Goal: Task Accomplishment & Management: Manage account settings

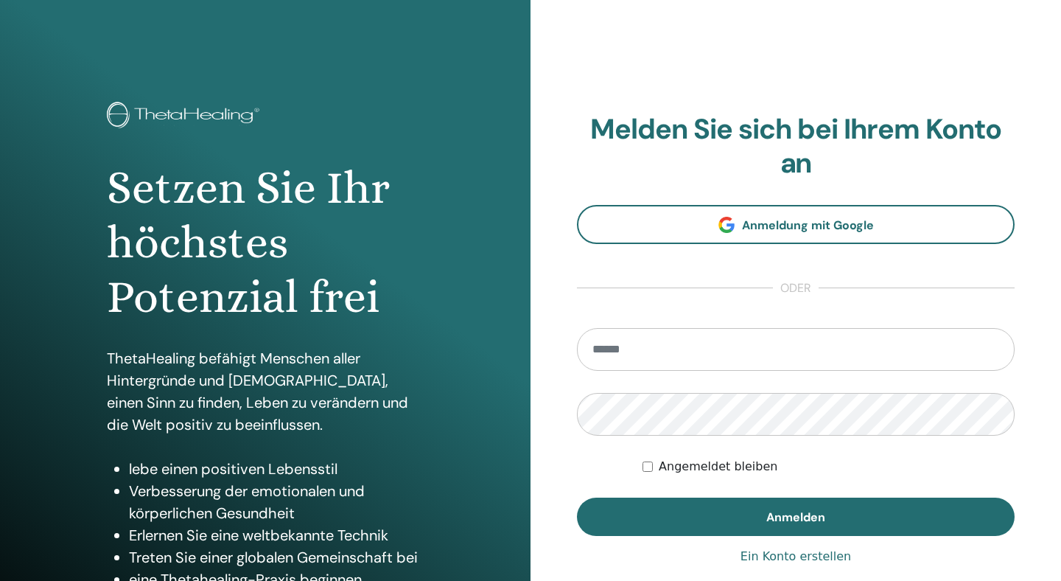
scroll to position [127, 0]
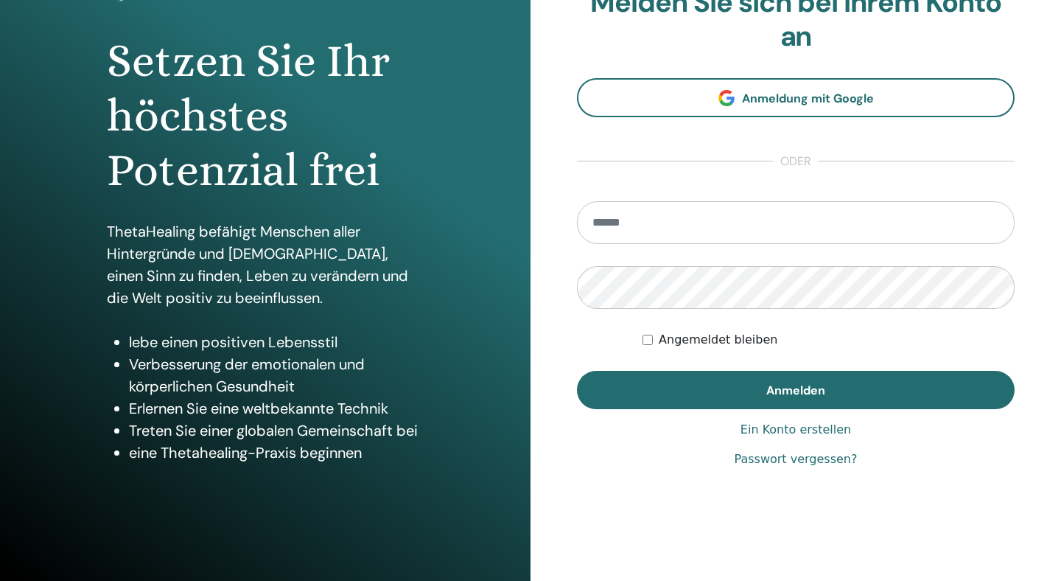
click at [697, 222] on input "email" at bounding box center [796, 222] width 438 height 43
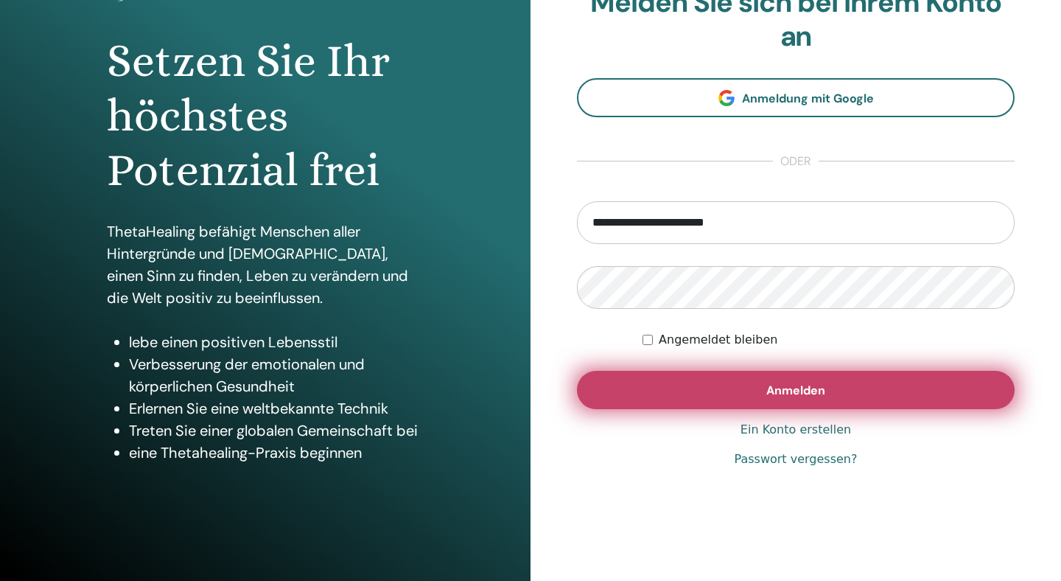
type input "**********"
click at [685, 400] on button "Anmelden" at bounding box center [796, 390] width 438 height 38
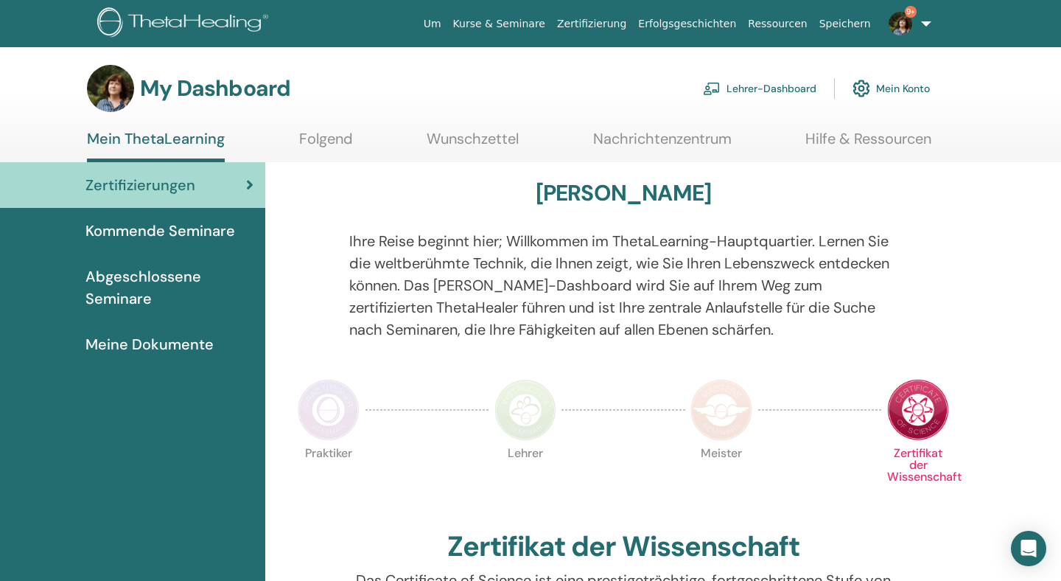
click at [793, 85] on link "Lehrer-Dashboard" at bounding box center [759, 88] width 113 height 32
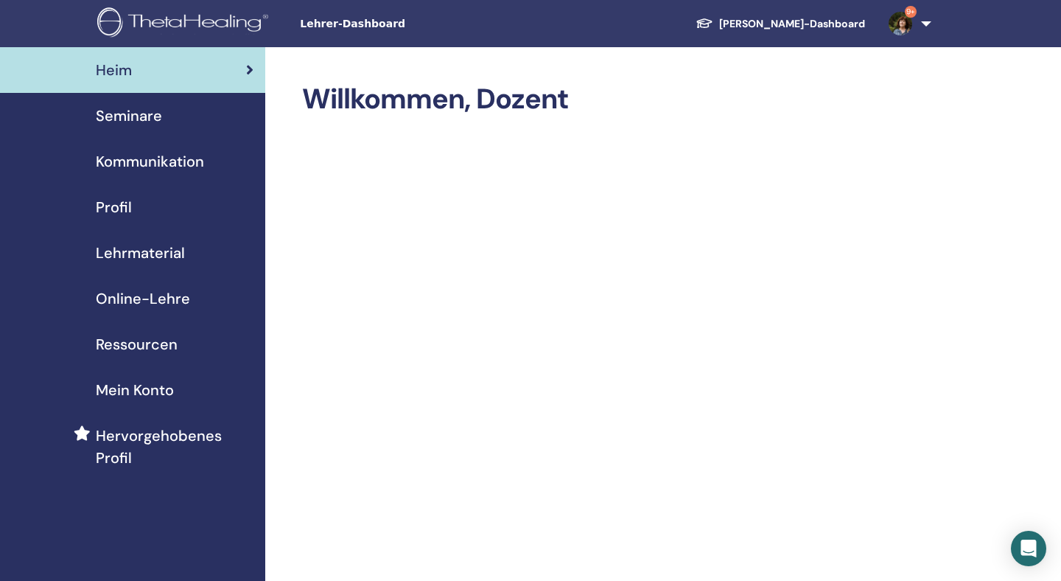
click at [153, 113] on span "Seminare" at bounding box center [129, 116] width 66 height 22
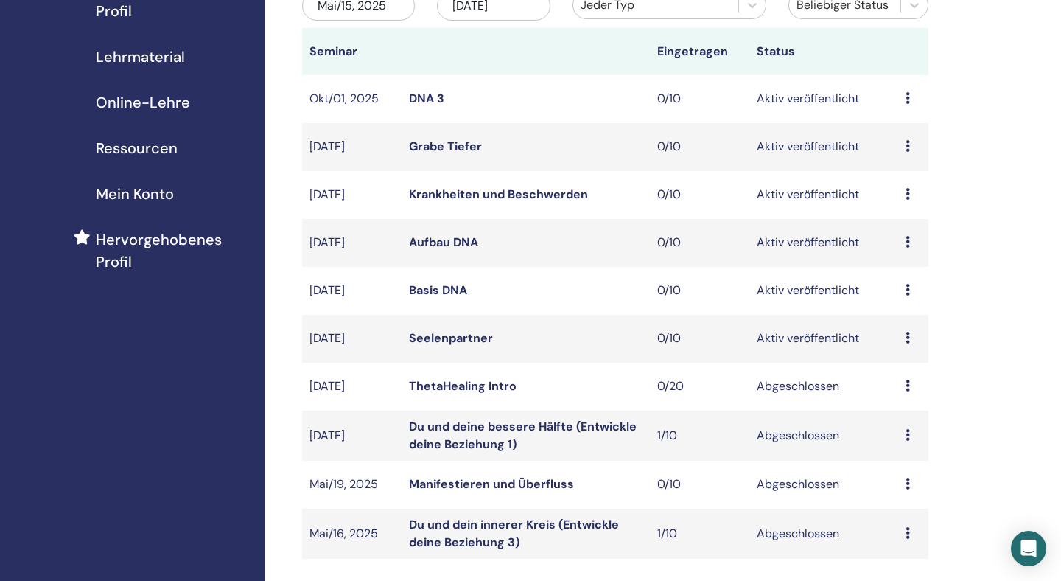
scroll to position [212, 0]
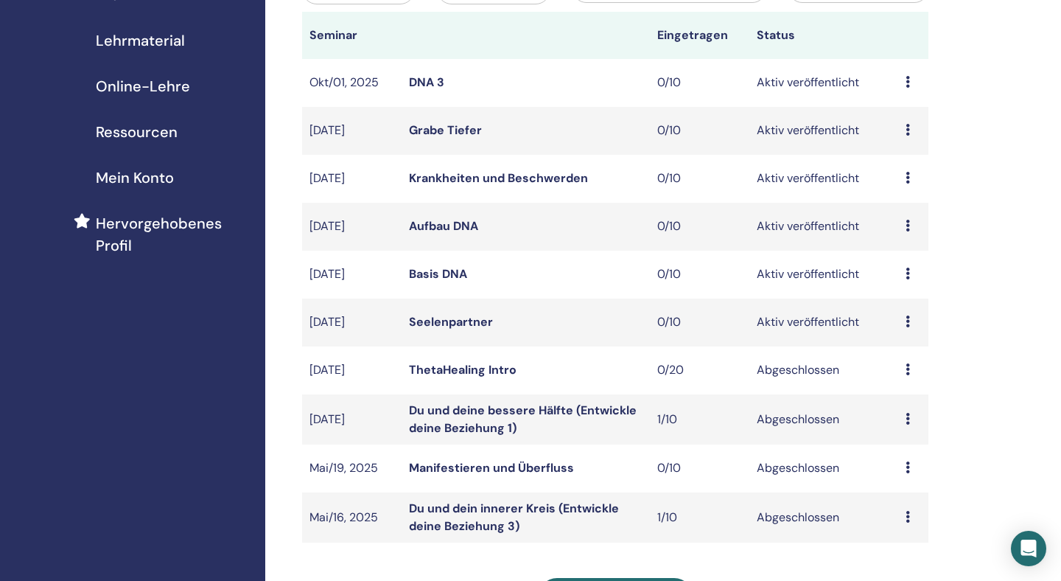
click at [908, 225] on icon at bounding box center [907, 226] width 4 height 12
click at [897, 304] on p "Absagen" at bounding box center [907, 304] width 60 height 18
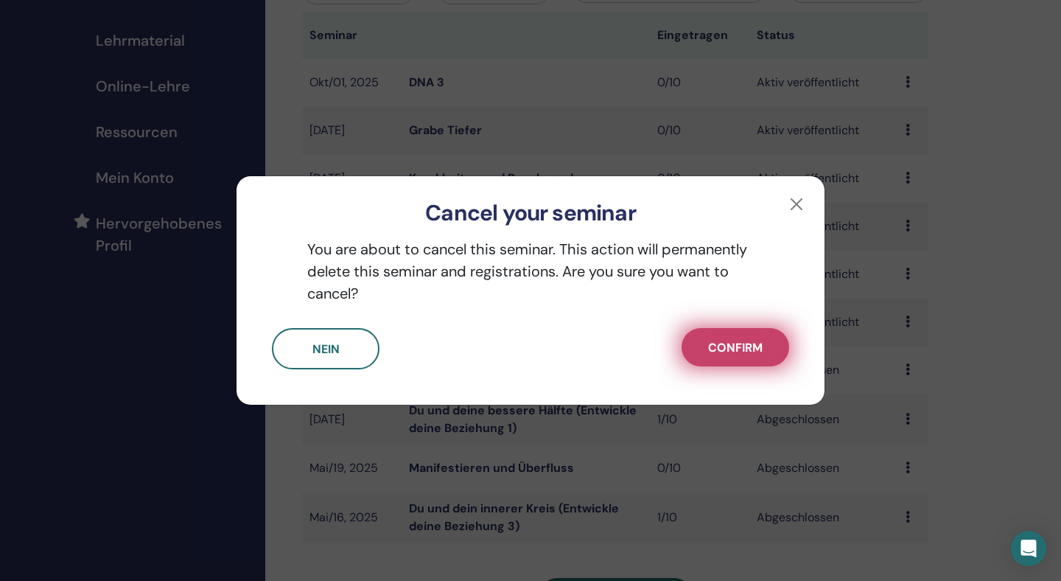
click at [755, 346] on span "Confirm" at bounding box center [735, 347] width 55 height 15
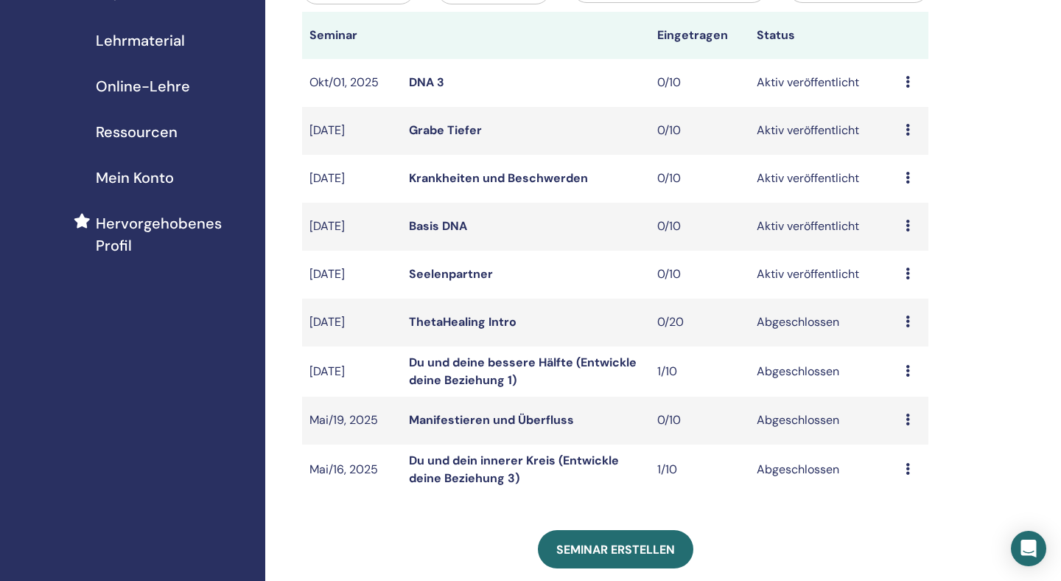
click at [909, 226] on icon at bounding box center [907, 226] width 4 height 12
click at [899, 304] on p "Absagen" at bounding box center [908, 305] width 60 height 18
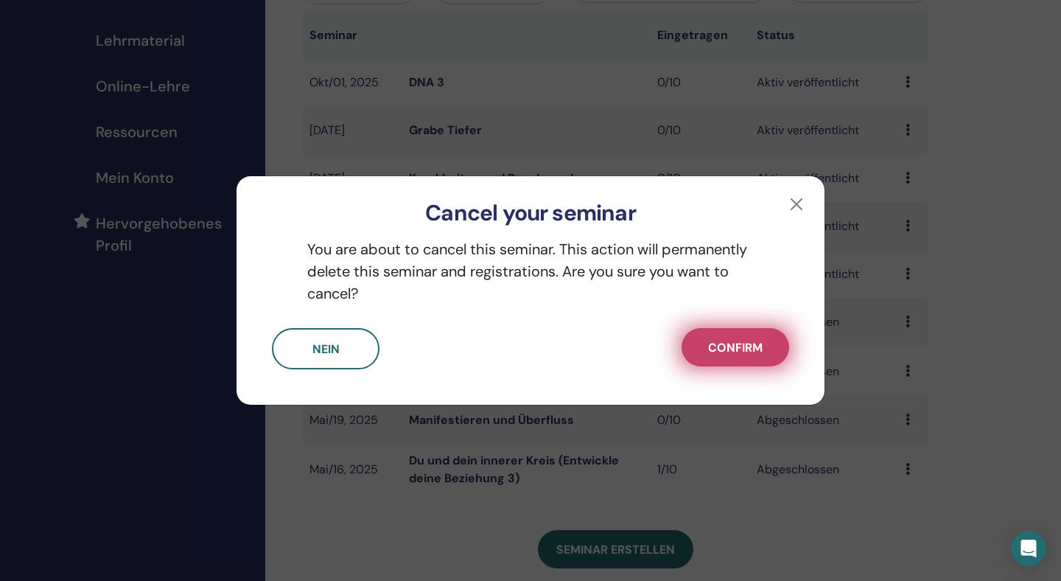
click at [736, 346] on span "Confirm" at bounding box center [735, 347] width 55 height 15
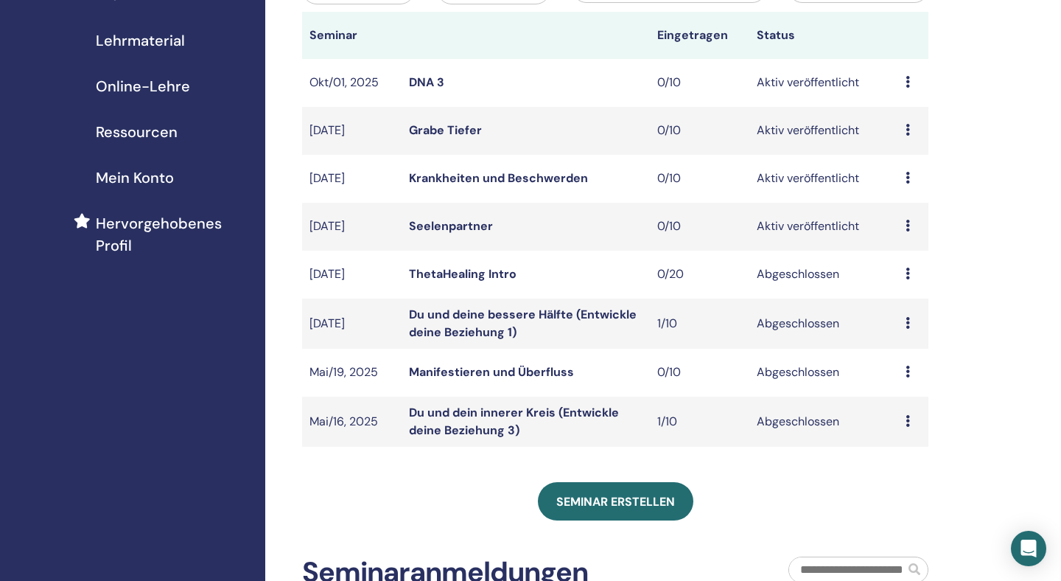
scroll to position [193, 0]
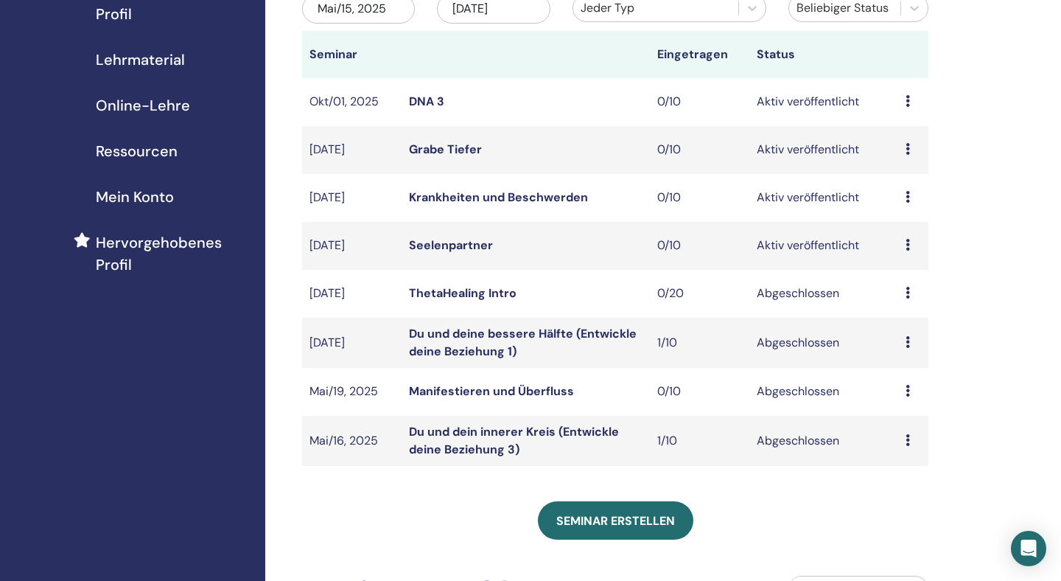
click at [908, 147] on icon at bounding box center [907, 149] width 4 height 12
click at [891, 228] on p "Absagen" at bounding box center [906, 226] width 60 height 18
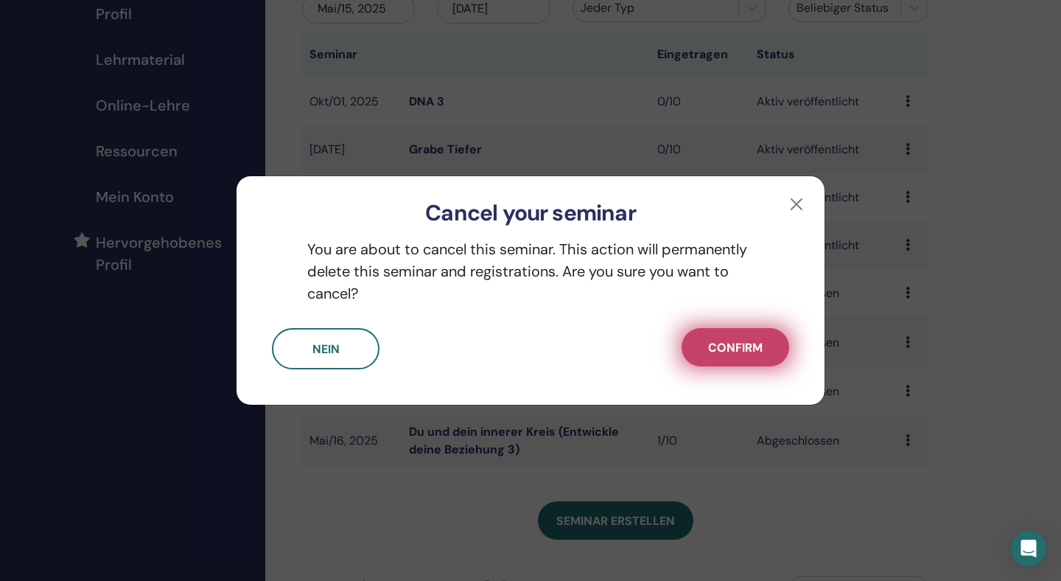
click at [743, 355] on span "Confirm" at bounding box center [735, 347] width 55 height 15
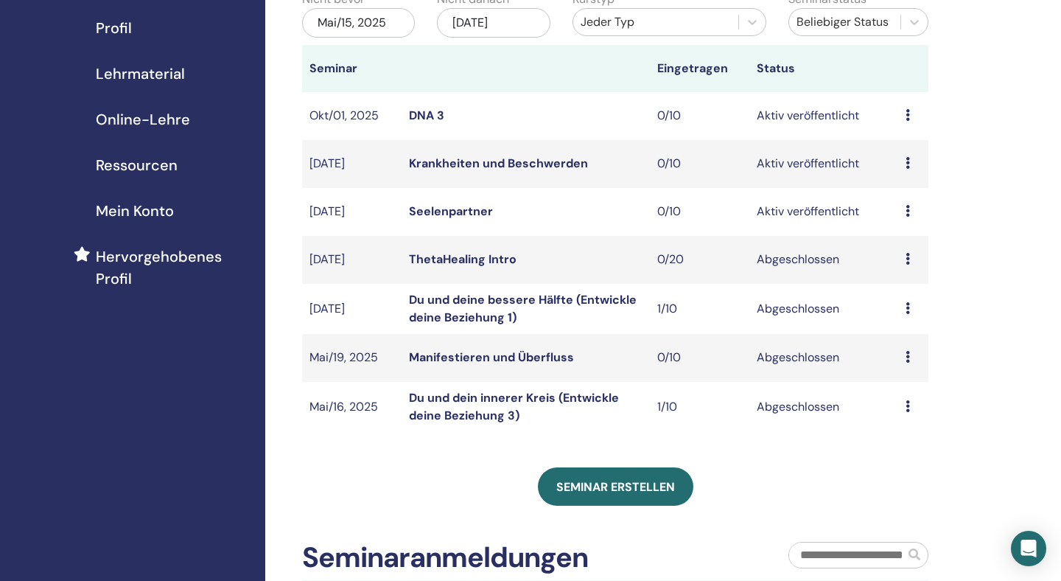
scroll to position [177, 0]
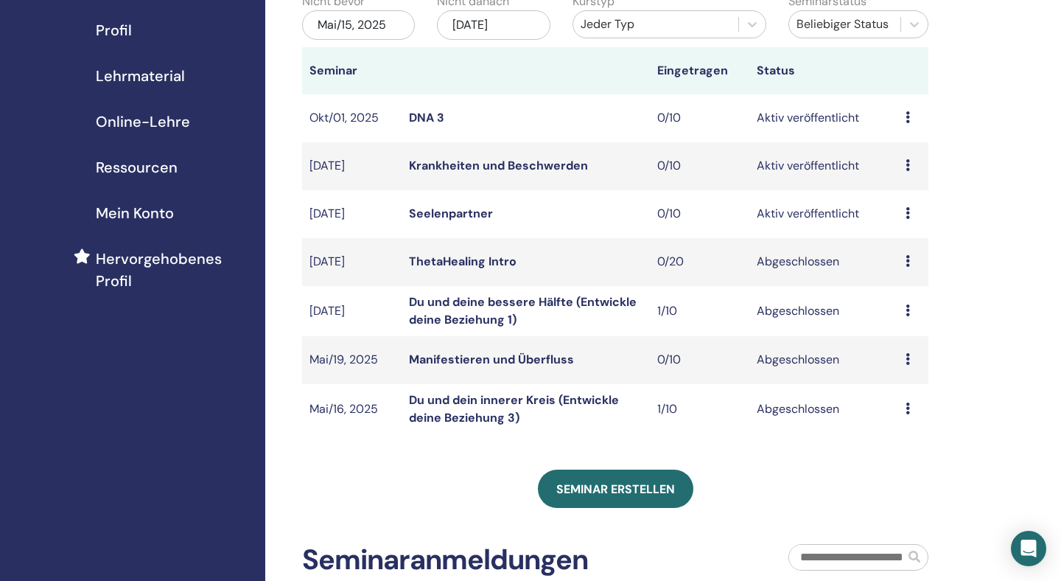
click at [908, 262] on icon at bounding box center [907, 261] width 4 height 12
click at [992, 279] on div "Meine Seminare Sie können den Filter anpassen, um bevorstehende Seminare über d…" at bounding box center [663, 352] width 796 height 965
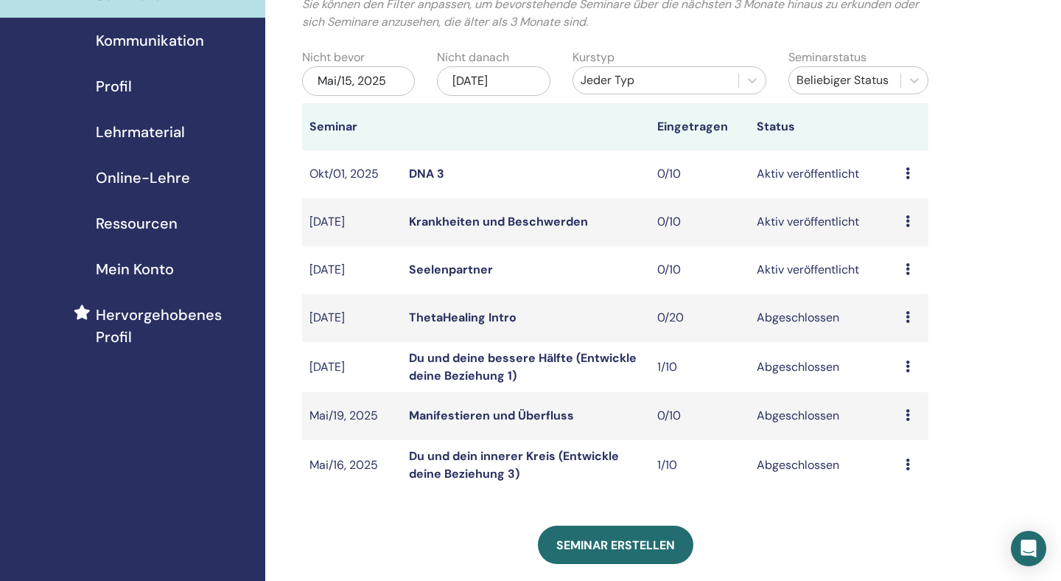
scroll to position [127, 0]
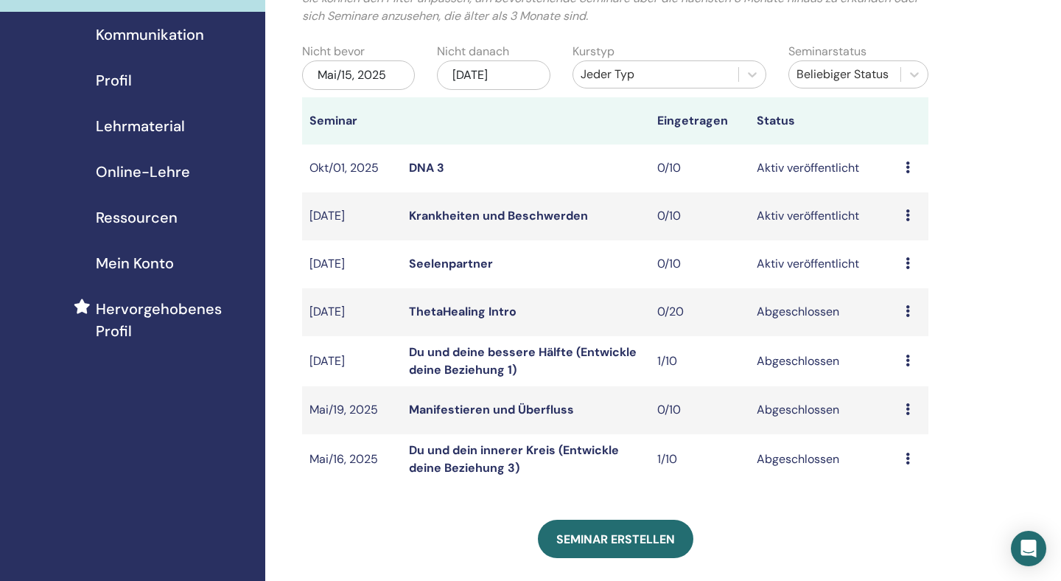
click at [530, 73] on div "Nov/15, 2025" at bounding box center [493, 74] width 113 height 29
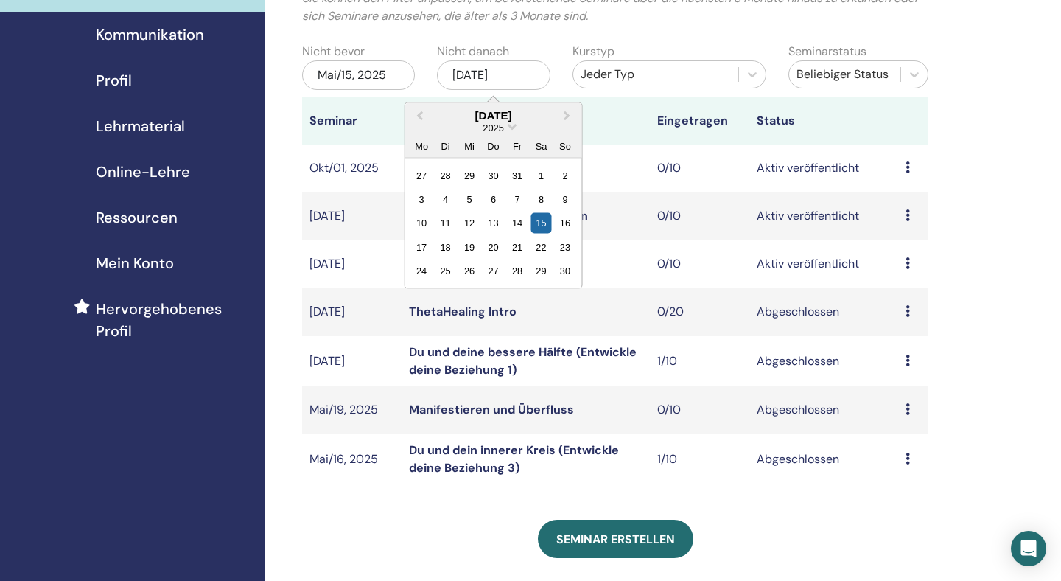
click at [970, 113] on div "Meine Seminare Sie können den Filter anpassen, um bevorstehende Seminare über d…" at bounding box center [663, 402] width 796 height 965
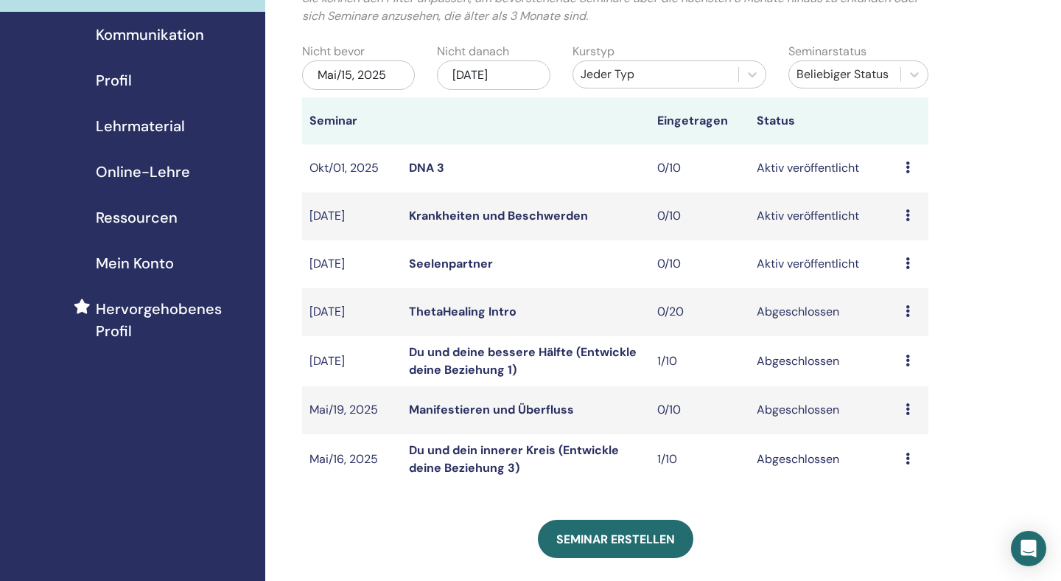
click at [525, 74] on div "[DATE]" at bounding box center [493, 74] width 113 height 29
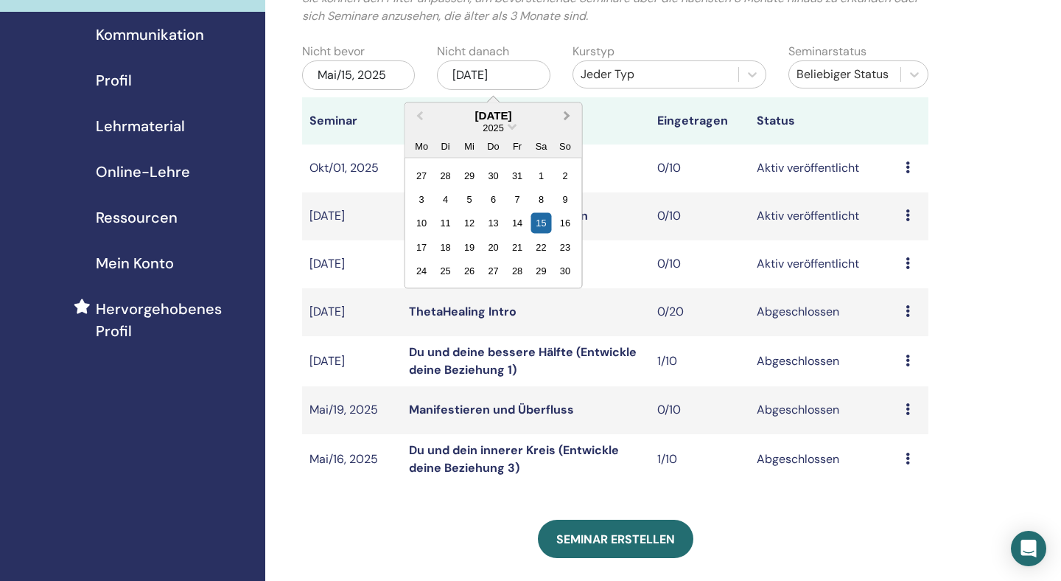
click at [567, 116] on span "Next Month" at bounding box center [567, 115] width 0 height 15
click at [568, 225] on div "15" at bounding box center [566, 223] width 20 height 20
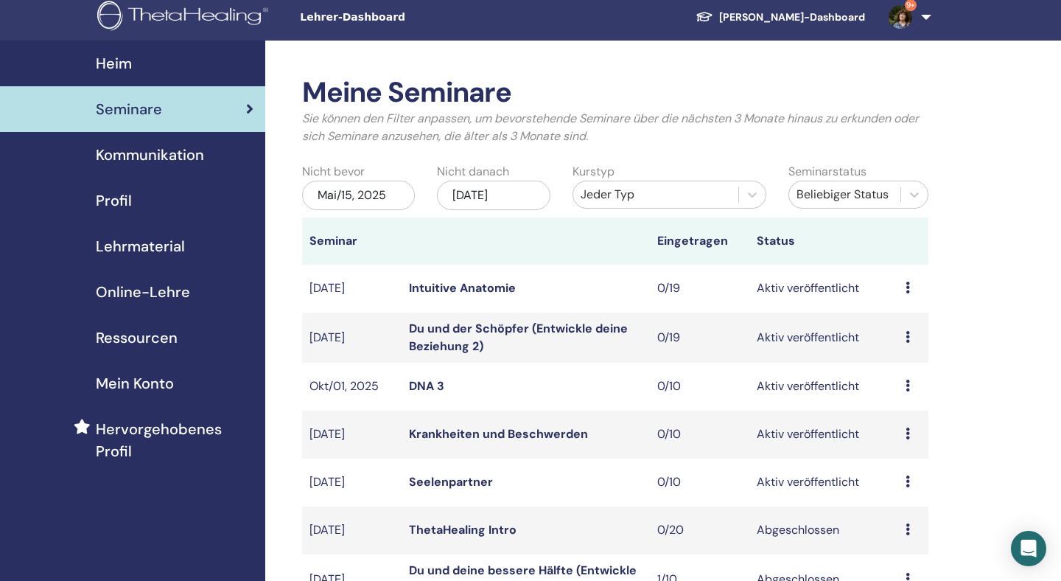
scroll to position [0, 0]
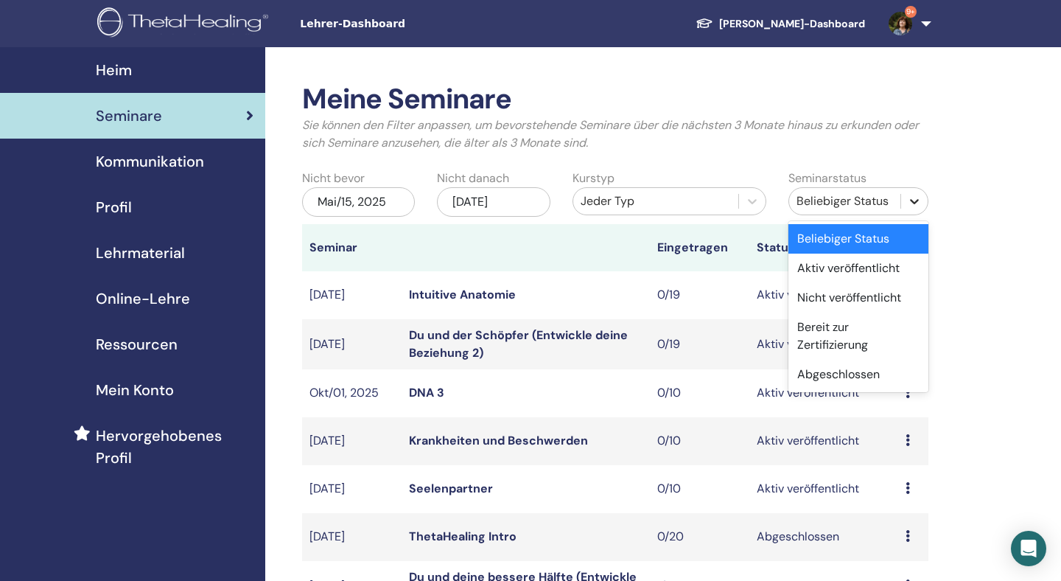
click at [910, 209] on div at bounding box center [914, 201] width 27 height 27
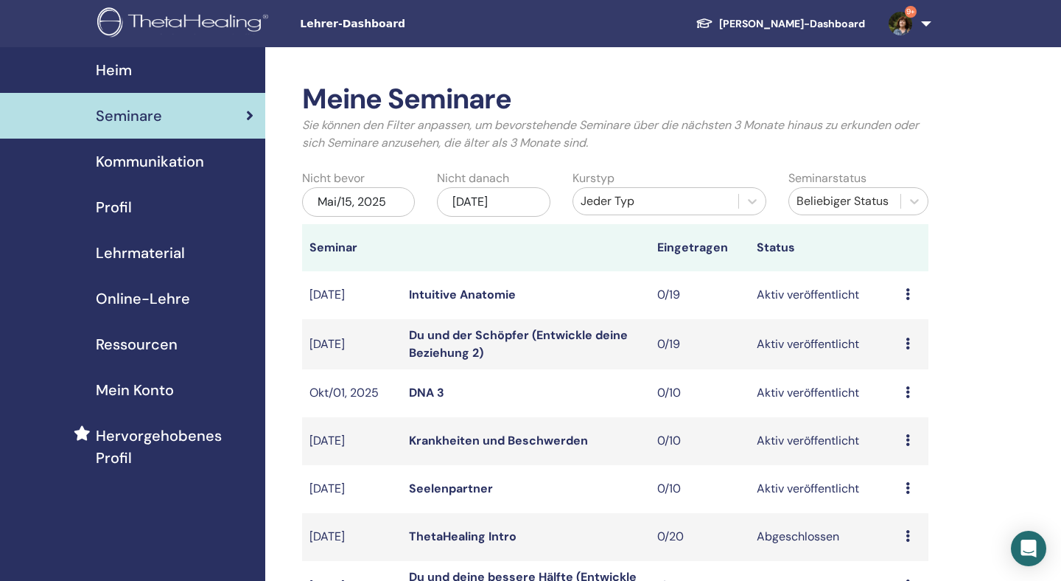
click at [996, 234] on div "Meine Seminare Sie können den Filter anpassen, um bevorstehende Seminare über d…" at bounding box center [663, 578] width 796 height 1063
click at [229, 24] on img at bounding box center [185, 23] width 176 height 33
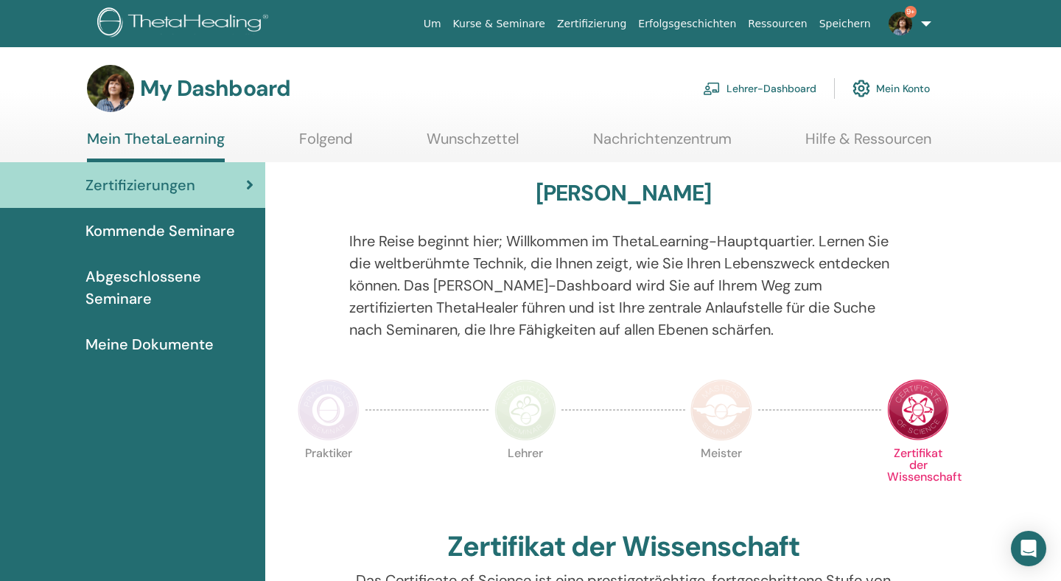
click at [773, 91] on link "Lehrer-Dashboard" at bounding box center [759, 88] width 113 height 32
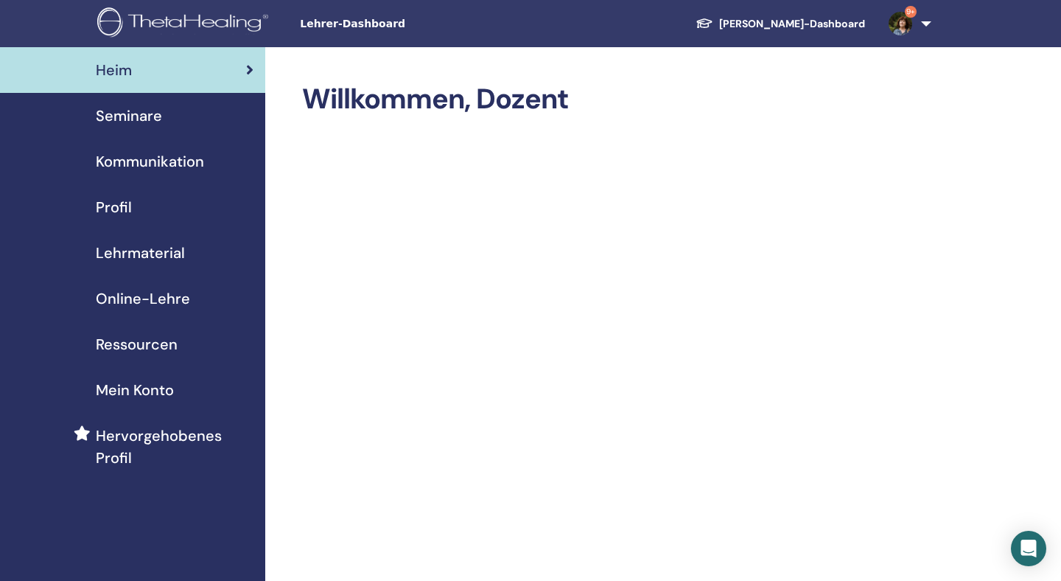
click at [151, 118] on span "Seminare" at bounding box center [129, 116] width 66 height 22
